Goal: Task Accomplishment & Management: Check status

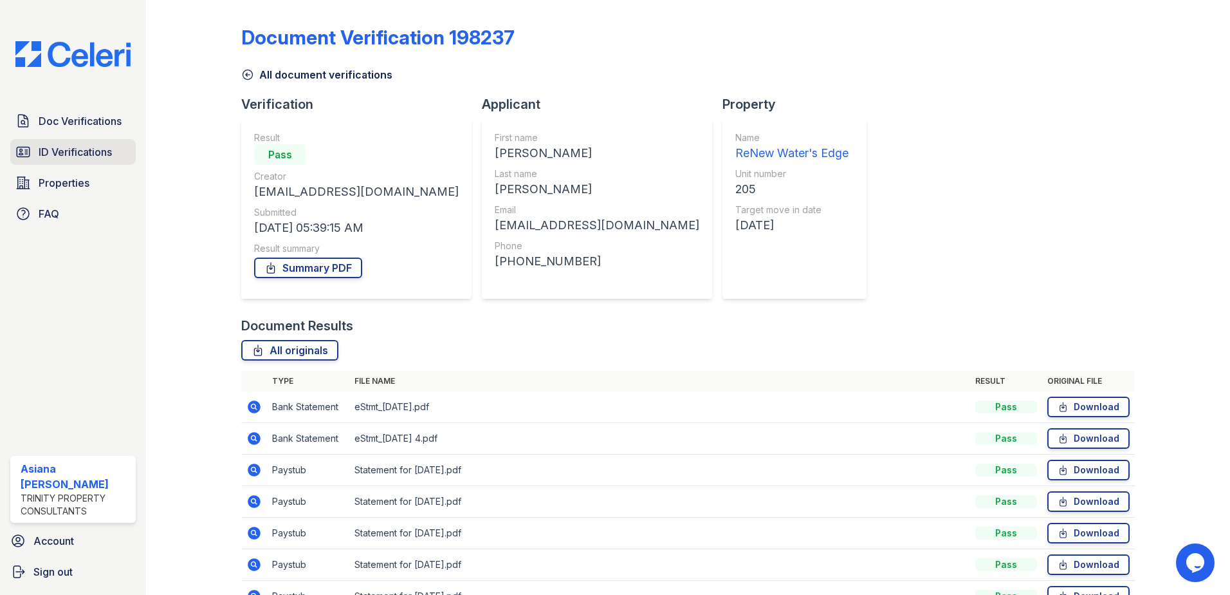
click at [59, 142] on link "ID Verifications" at bounding box center [72, 152] width 125 height 26
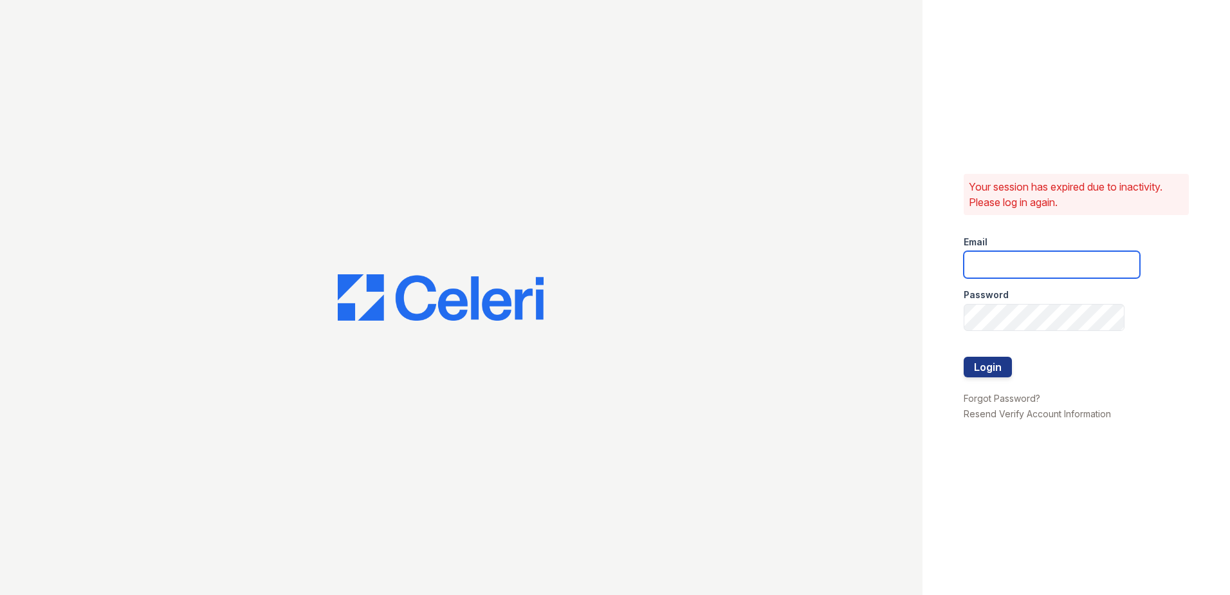
click at [1023, 261] on input "email" at bounding box center [1052, 264] width 176 height 27
type input "acastro@trinity-pm.com"
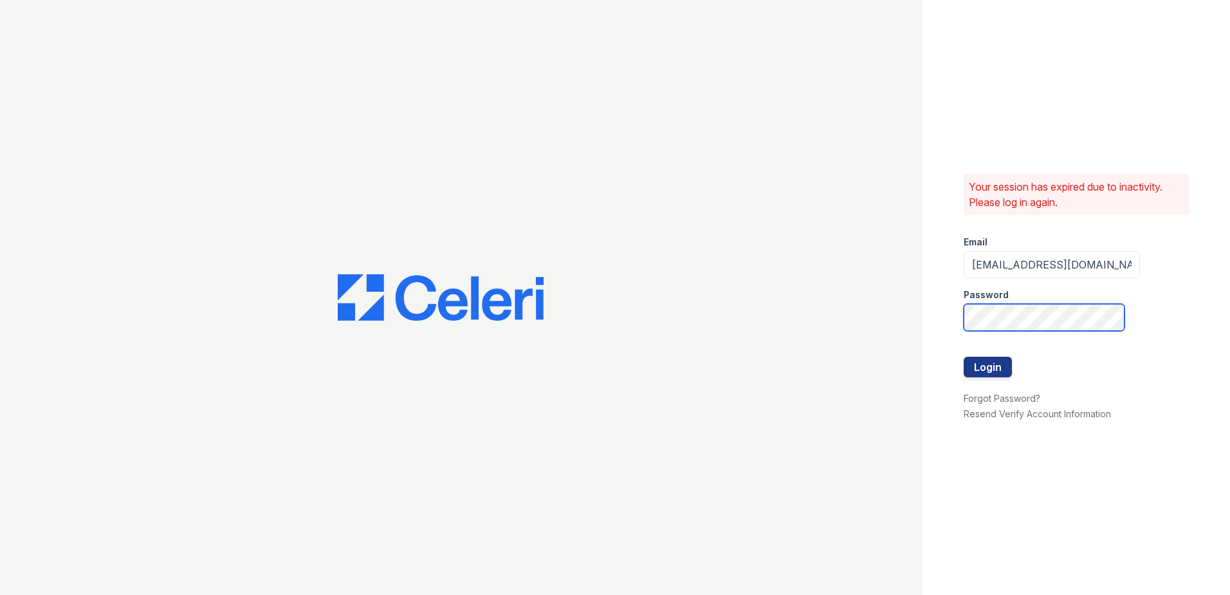
click at [964, 357] on button "Login" at bounding box center [988, 367] width 48 height 21
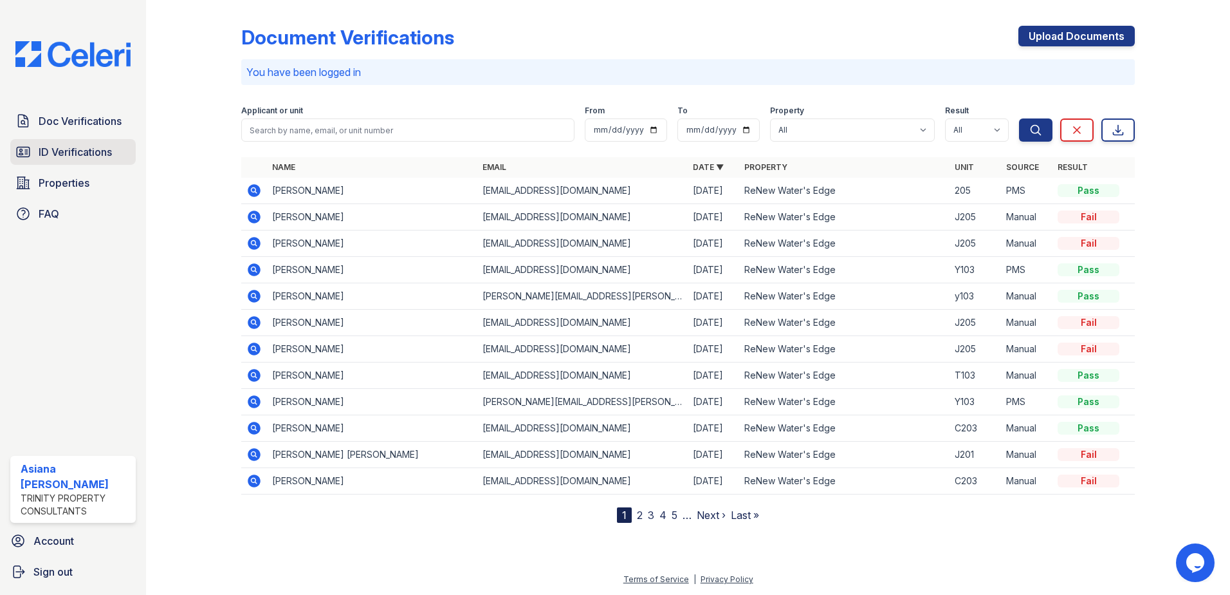
click at [60, 144] on link "ID Verifications" at bounding box center [72, 152] width 125 height 26
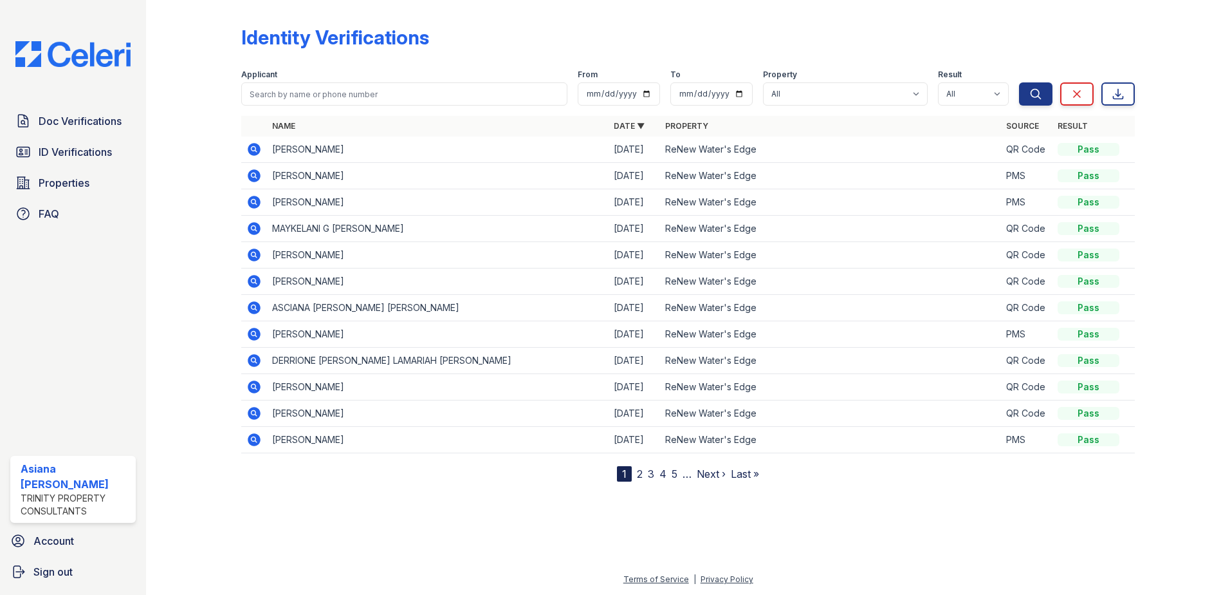
click at [252, 151] on icon at bounding box center [254, 149] width 13 height 13
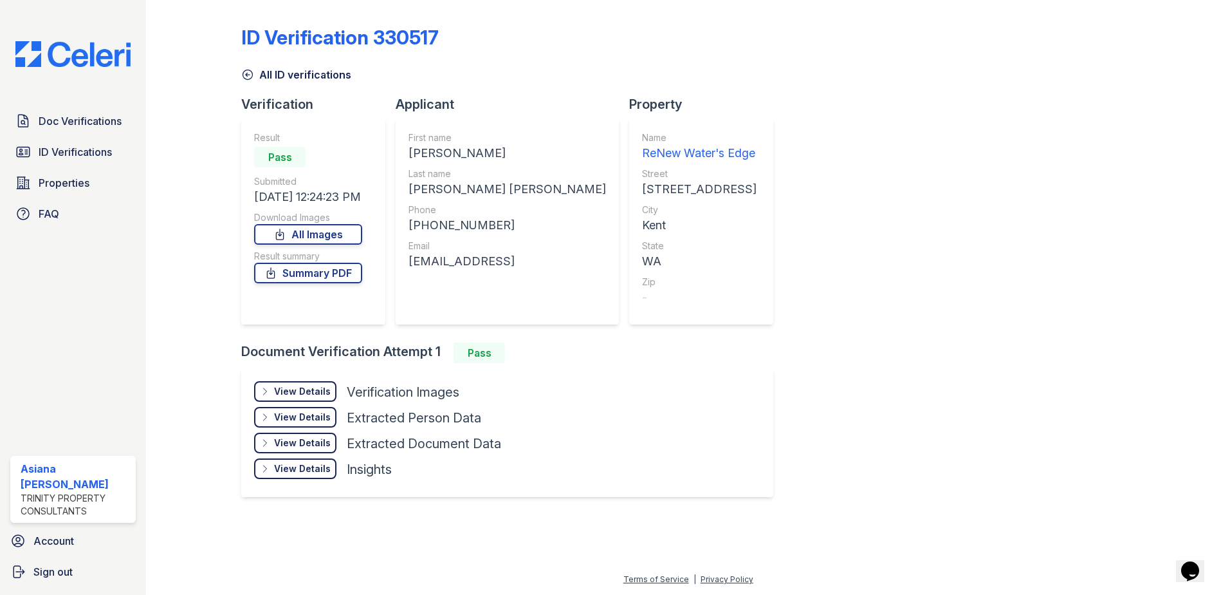
click at [418, 149] on div "[PERSON_NAME]" at bounding box center [508, 153] width 198 height 18
copy div "[PERSON_NAME]"
drag, startPoint x: 412, startPoint y: 189, endPoint x: 443, endPoint y: 190, distance: 30.9
click at [443, 190] on div "[PERSON_NAME] [PERSON_NAME]" at bounding box center [508, 189] width 198 height 18
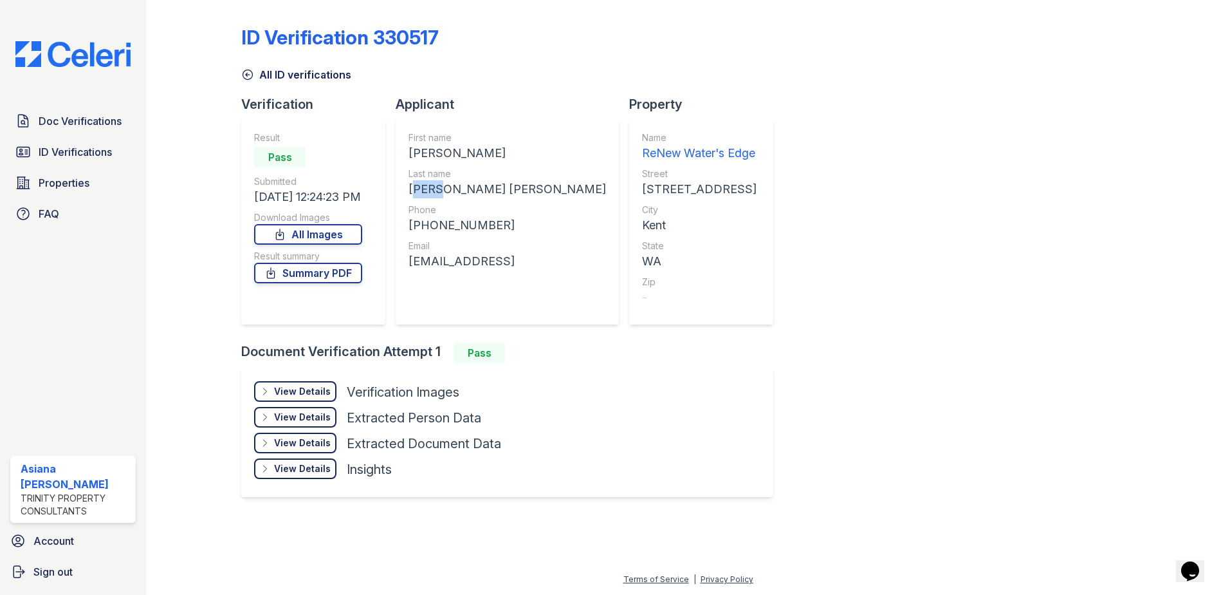
drag, startPoint x: 443, startPoint y: 190, endPoint x: 432, endPoint y: 190, distance: 10.3
copy div "[PERSON_NAME]"
click at [440, 221] on div "[PHONE_NUMBER]" at bounding box center [508, 225] width 198 height 18
copy div "12149607966"
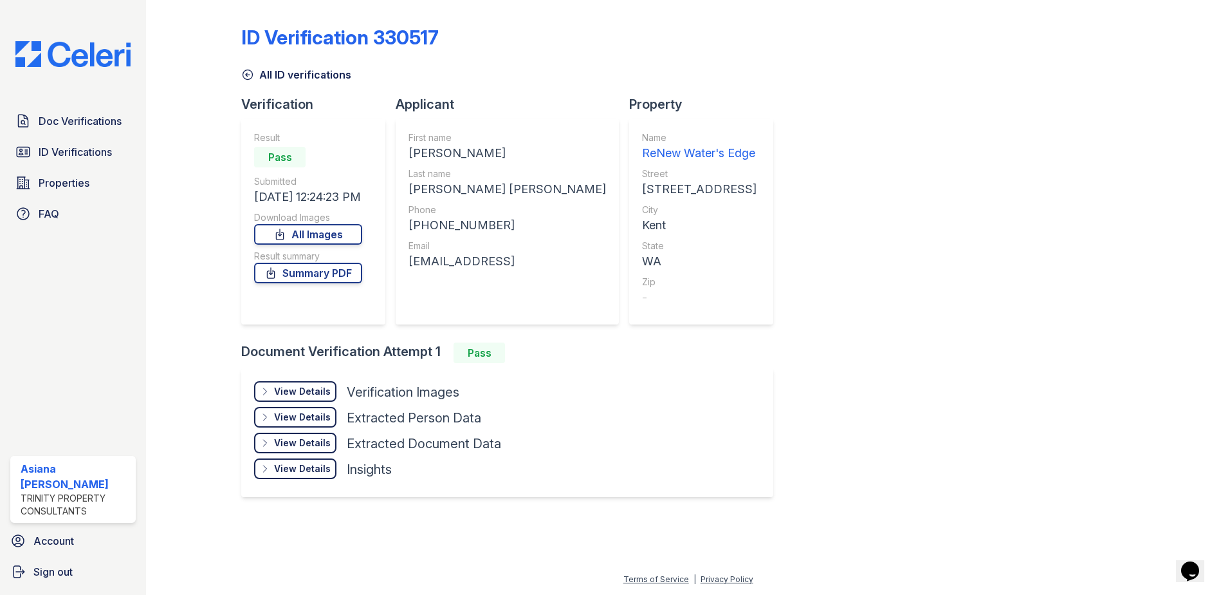
click at [469, 260] on div "[EMAIL_ADDRESS]" at bounding box center [508, 261] width 198 height 18
copy div "[EMAIL_ADDRESS]"
